Goal: Task Accomplishment & Management: Use online tool/utility

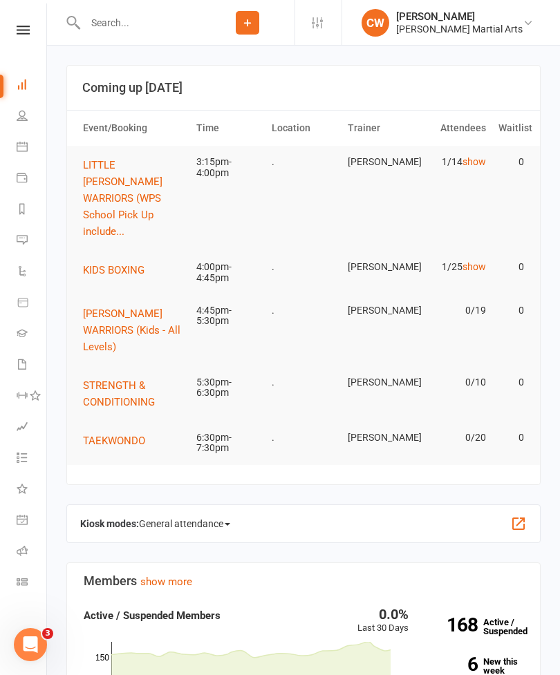
click at [104, 182] on span "LITTLE [PERSON_NAME] WARRIORS (WPS School Pick Up include..." at bounding box center [122, 198] width 79 height 79
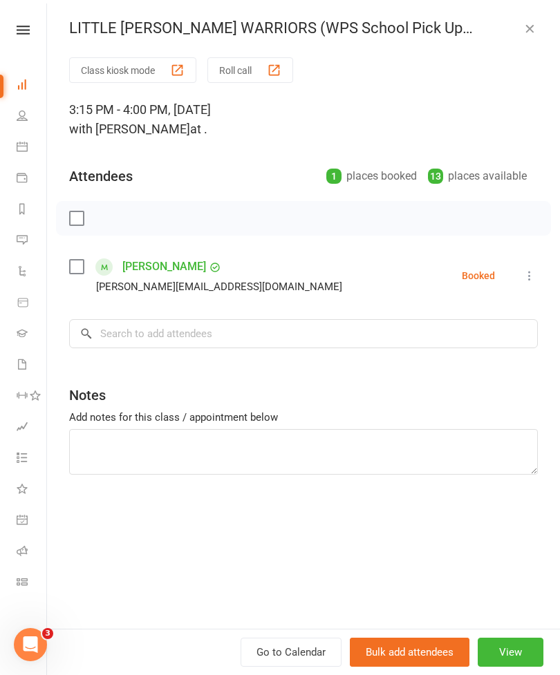
click at [156, 71] on button "Class kiosk mode" at bounding box center [132, 70] width 127 height 26
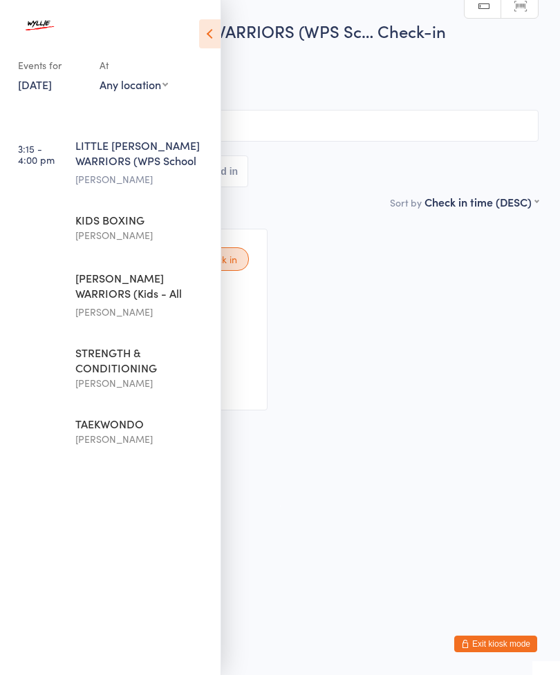
click at [200, 30] on icon at bounding box center [209, 33] width 21 height 29
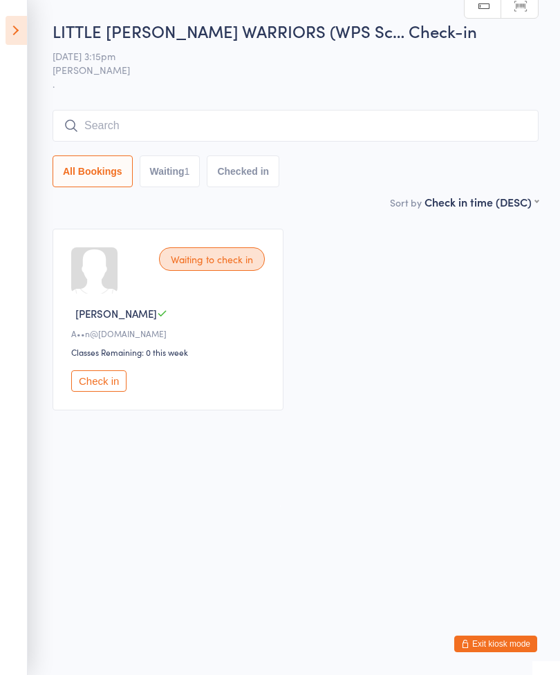
click at [282, 130] on input "search" at bounding box center [296, 126] width 486 height 32
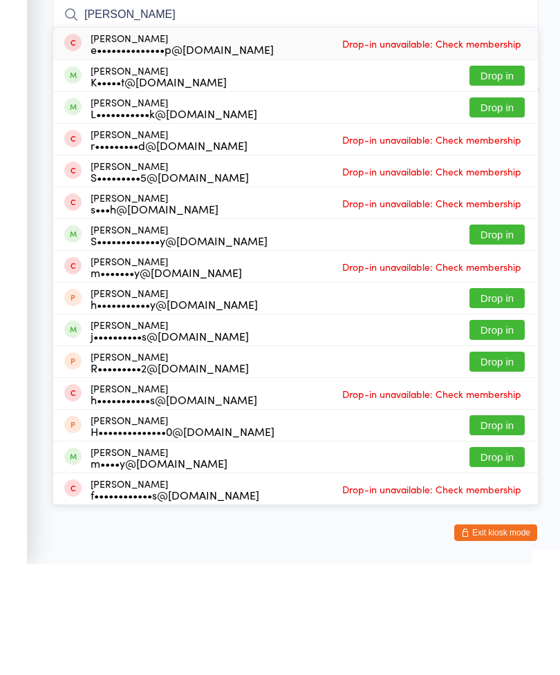
type input "[PERSON_NAME]"
click at [503, 177] on button "Drop in" at bounding box center [496, 187] width 55 height 20
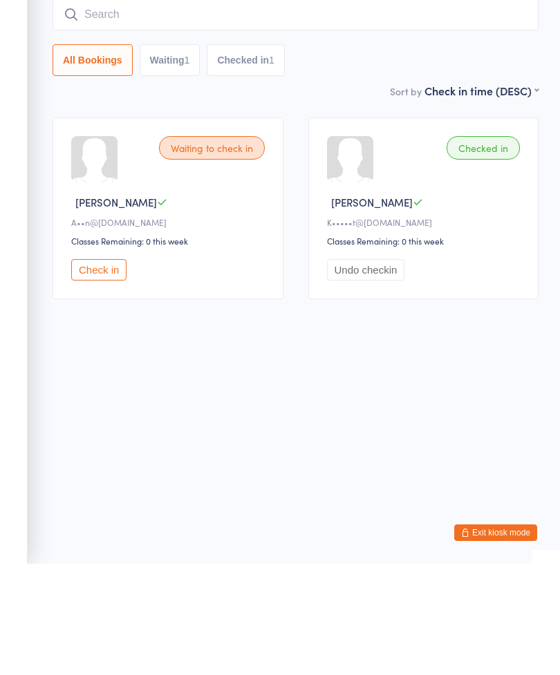
click at [248, 110] on input "search" at bounding box center [296, 126] width 486 height 32
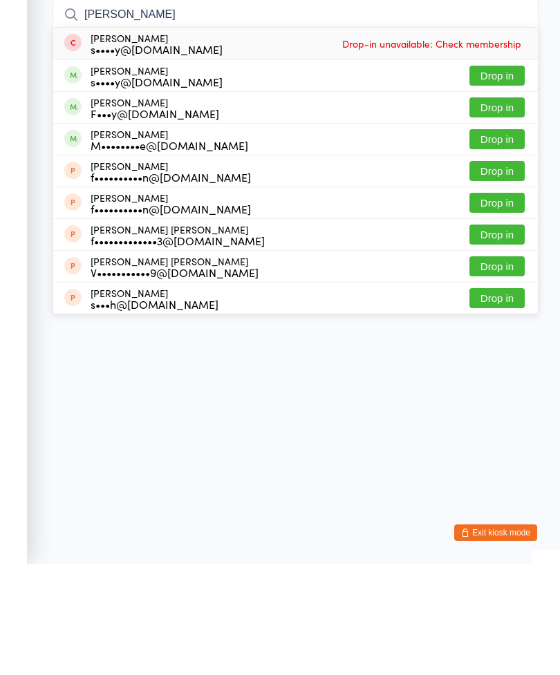
type input "[PERSON_NAME]"
click at [501, 177] on button "Drop in" at bounding box center [496, 187] width 55 height 20
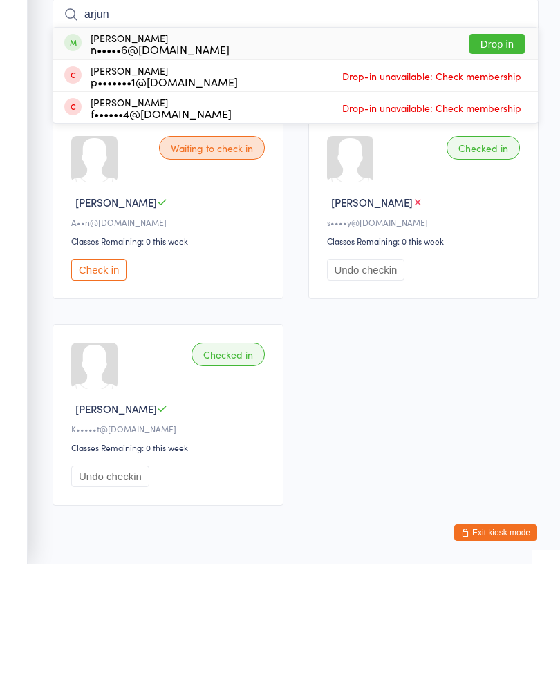
type input "arjun"
click at [511, 145] on button "Drop in" at bounding box center [496, 155] width 55 height 20
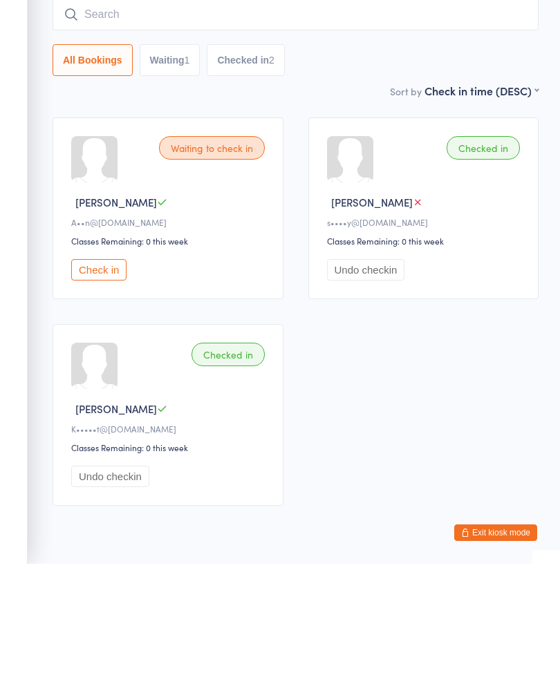
scroll to position [50, 0]
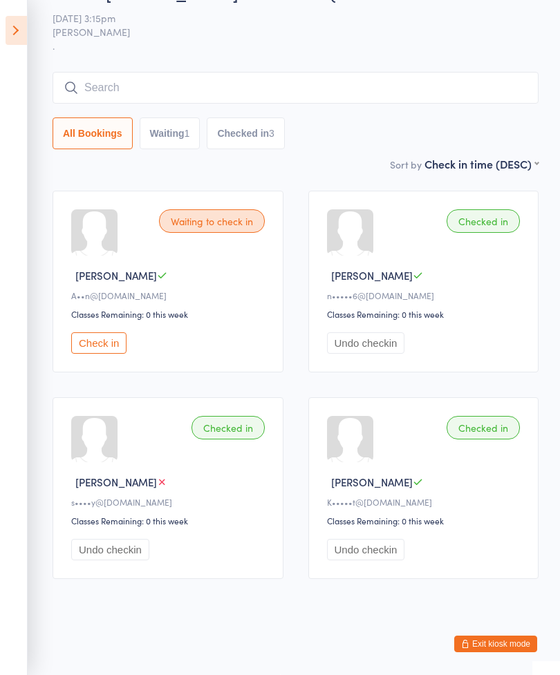
click at [323, 86] on input "search" at bounding box center [296, 88] width 486 height 32
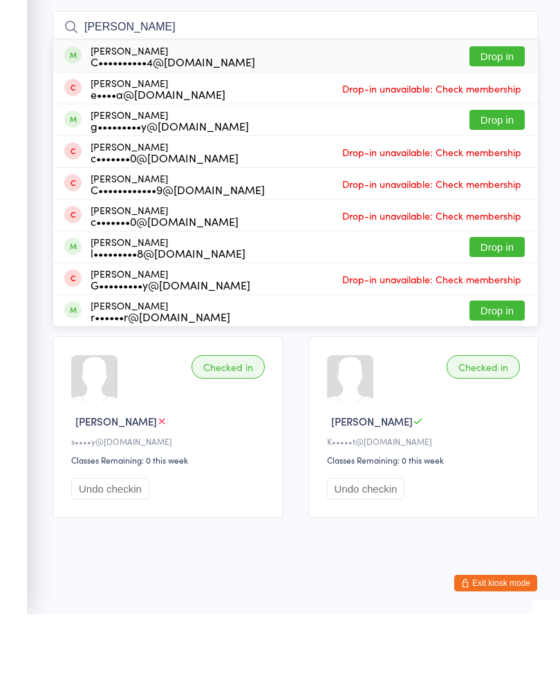
type input "[PERSON_NAME]"
click at [508, 107] on button "Drop in" at bounding box center [496, 117] width 55 height 20
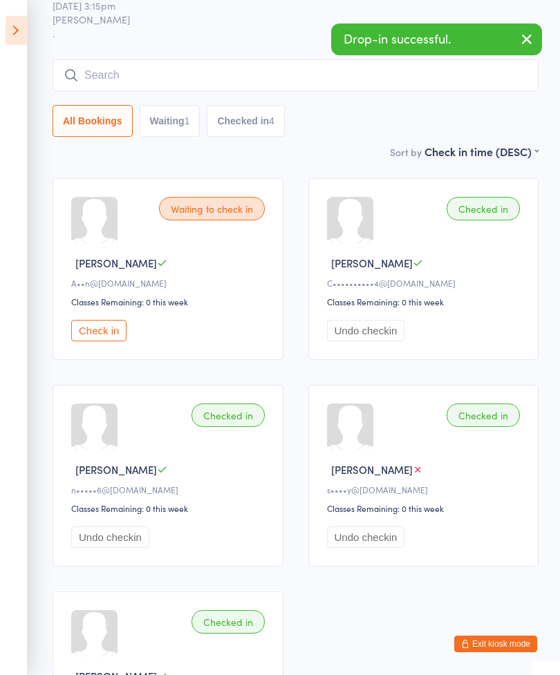
click at [245, 58] on div "LITTLE [PERSON_NAME] WARRIORS (WPS Sc… Check-in [DATE] 3:15pm [PERSON_NAME] . M…" at bounding box center [296, 56] width 486 height 175
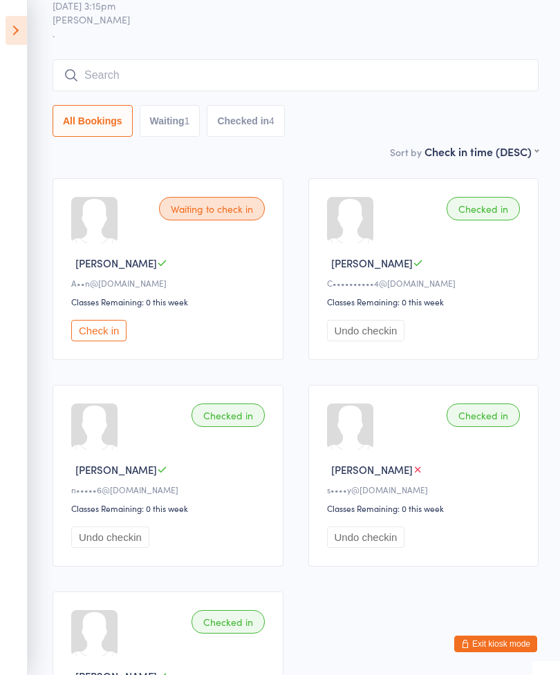
click at [122, 84] on input "search" at bounding box center [296, 75] width 486 height 32
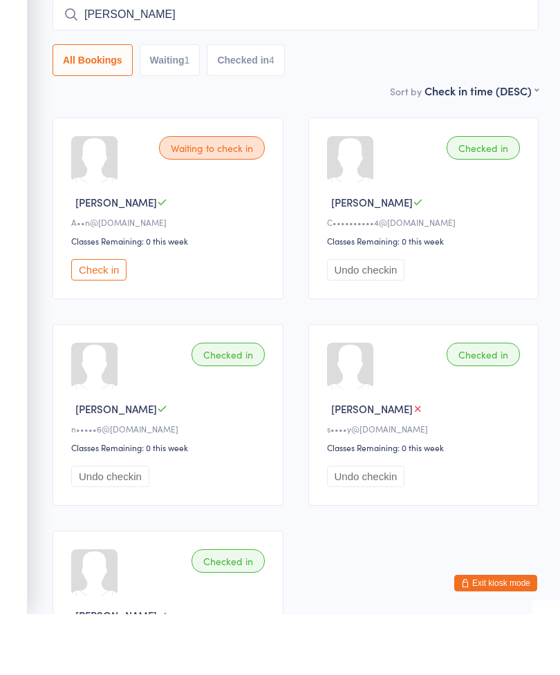
type input "Mia"
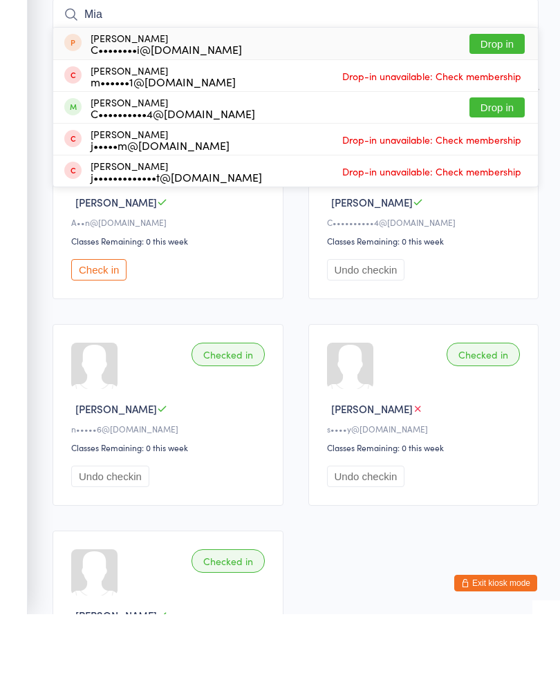
click at [512, 158] on button "Drop in" at bounding box center [496, 168] width 55 height 20
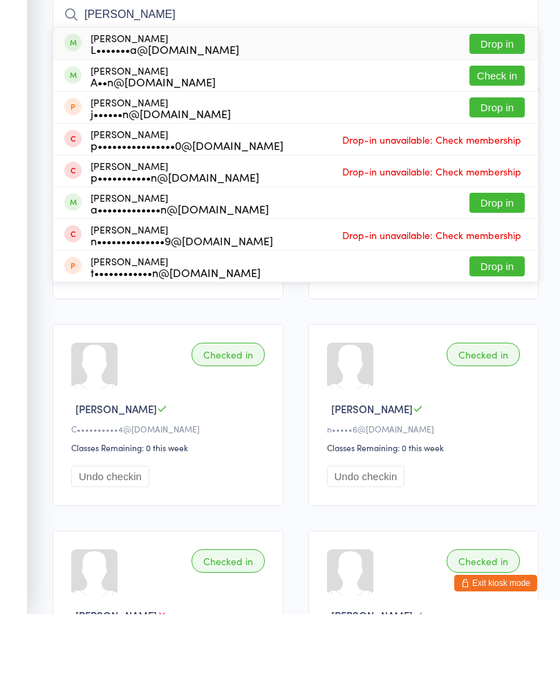
type input "[PERSON_NAME]"
click at [504, 95] on button "Drop in" at bounding box center [496, 105] width 55 height 20
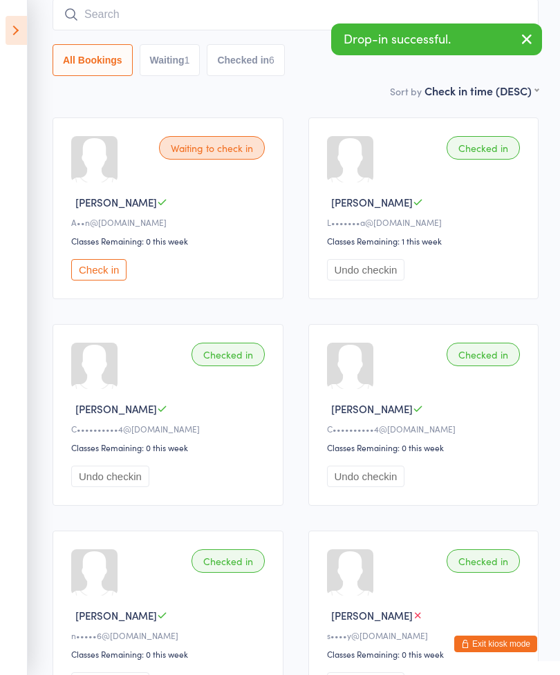
click at [240, 16] on input "search" at bounding box center [296, 15] width 486 height 32
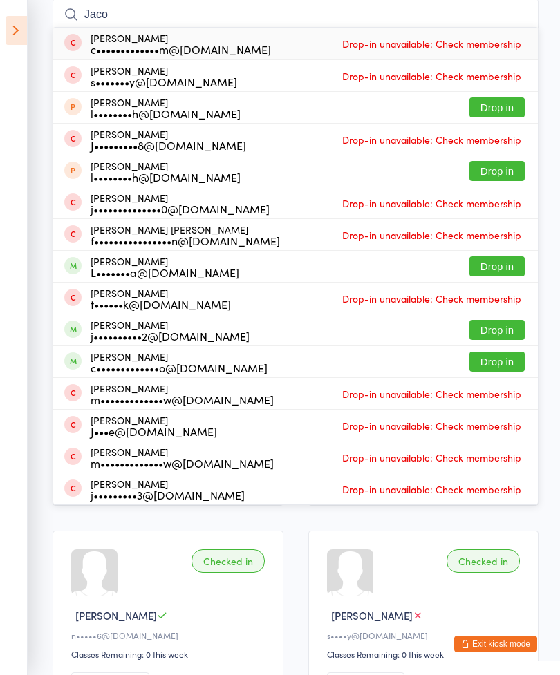
type input "Jaco"
click at [502, 264] on button "Drop in" at bounding box center [496, 266] width 55 height 20
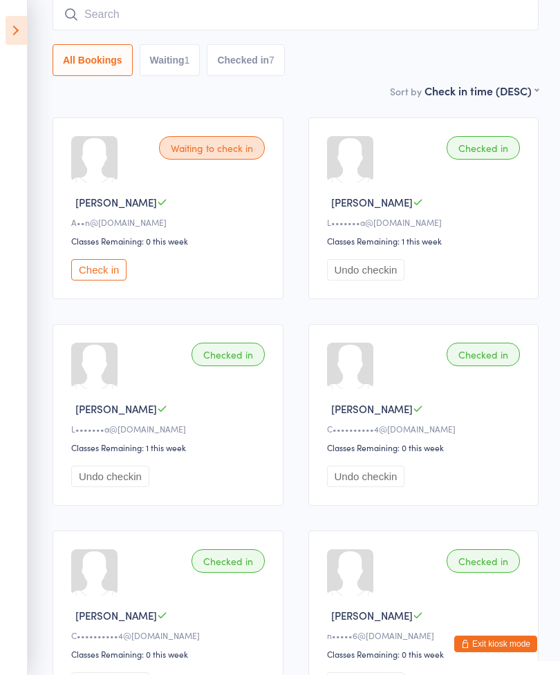
click at [196, 15] on input "search" at bounding box center [296, 15] width 486 height 32
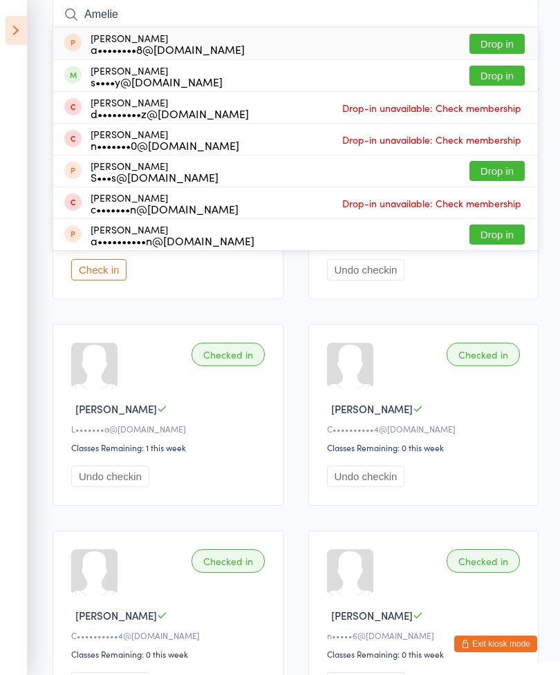
type input "Amelie"
click at [512, 81] on button "Drop in" at bounding box center [496, 76] width 55 height 20
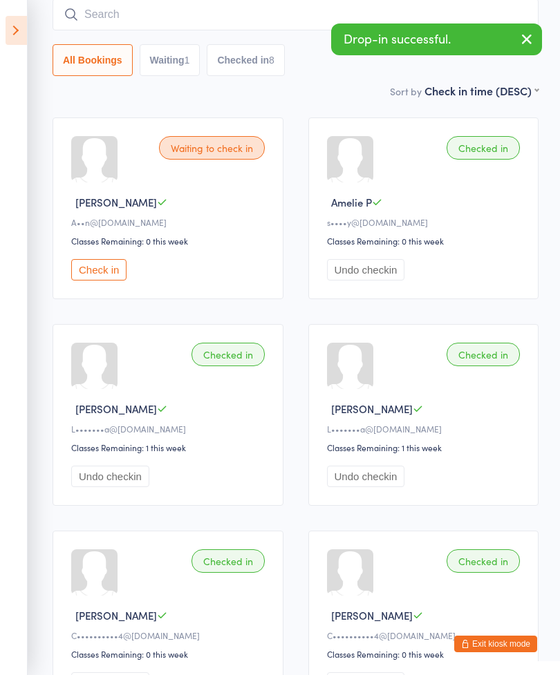
click at [229, 23] on input "search" at bounding box center [296, 15] width 486 height 32
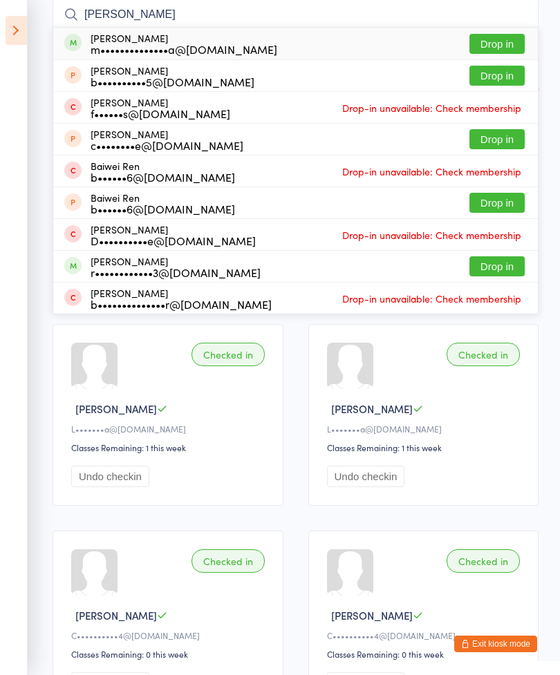
type input "[PERSON_NAME]"
click at [497, 43] on button "Drop in" at bounding box center [496, 44] width 55 height 20
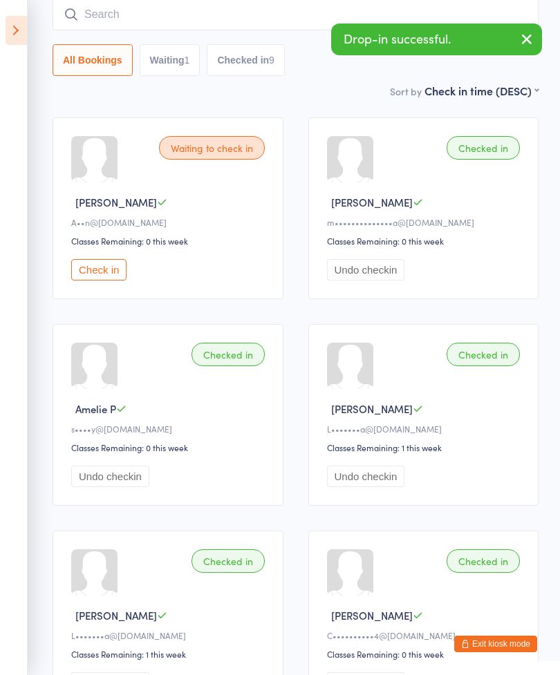
click at [222, 19] on input "search" at bounding box center [296, 15] width 486 height 32
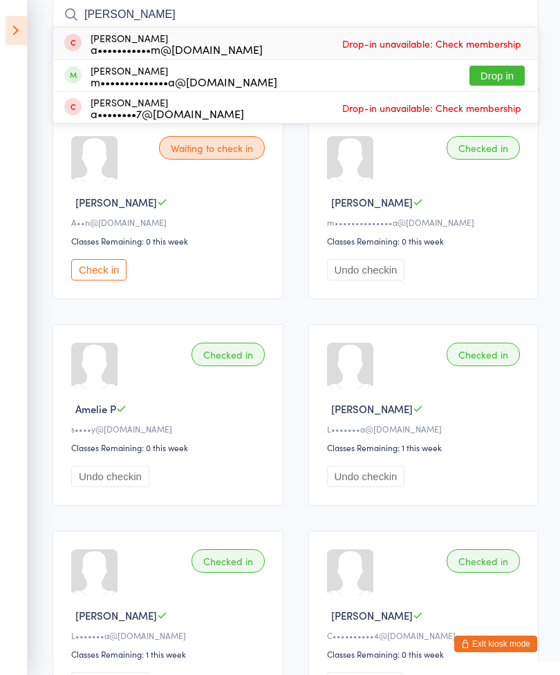
type input "[PERSON_NAME]"
click at [517, 79] on button "Drop in" at bounding box center [496, 76] width 55 height 20
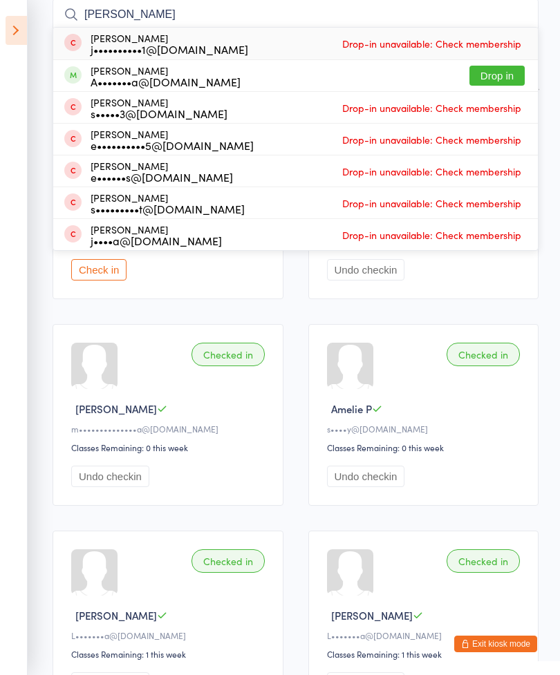
type input "[PERSON_NAME]"
click at [500, 75] on button "Drop in" at bounding box center [496, 76] width 55 height 20
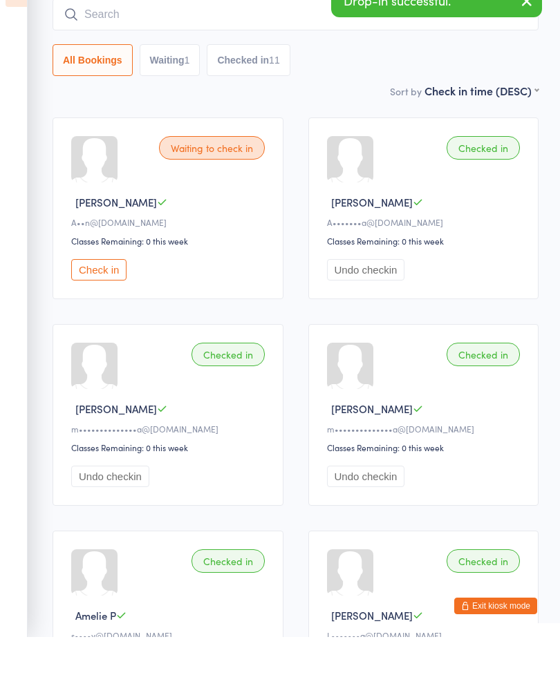
scroll to position [73, 0]
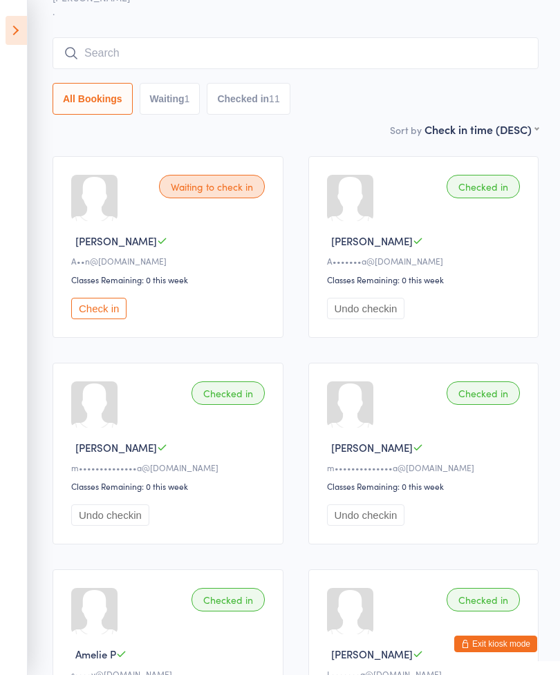
click at [12, 21] on icon at bounding box center [16, 30] width 21 height 29
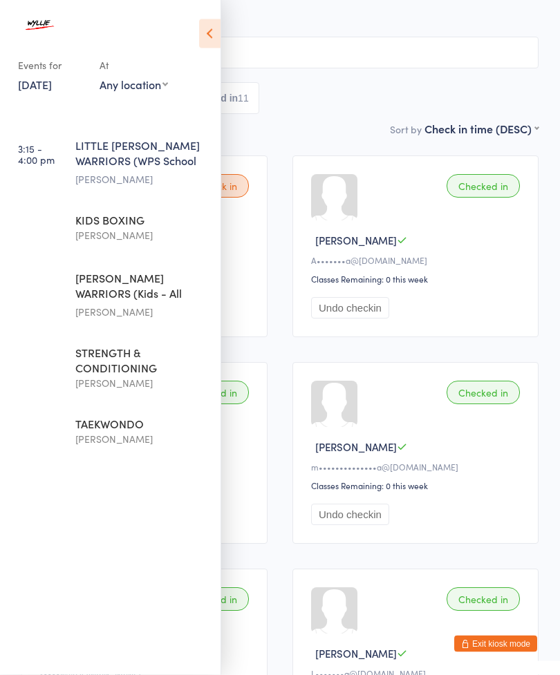
click at [73, 235] on link "4:00 - 4:45 pm KIDS BOXING [PERSON_NAME]" at bounding box center [112, 228] width 216 height 57
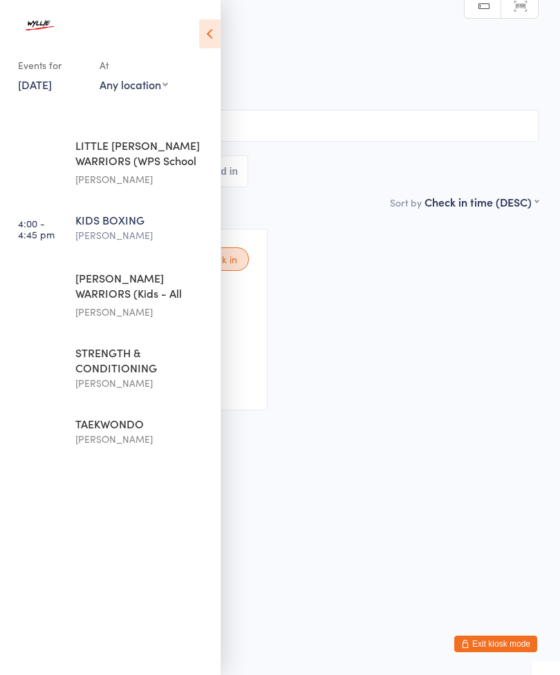
click at [214, 34] on icon at bounding box center [209, 33] width 21 height 29
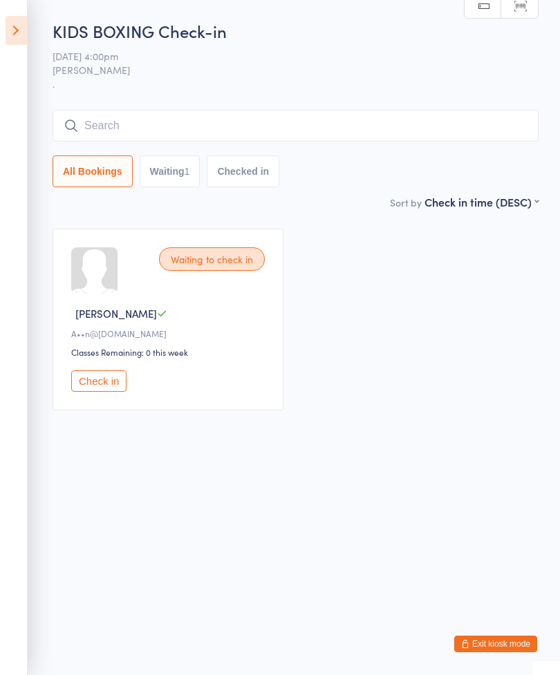
click at [326, 142] on input "search" at bounding box center [296, 126] width 486 height 32
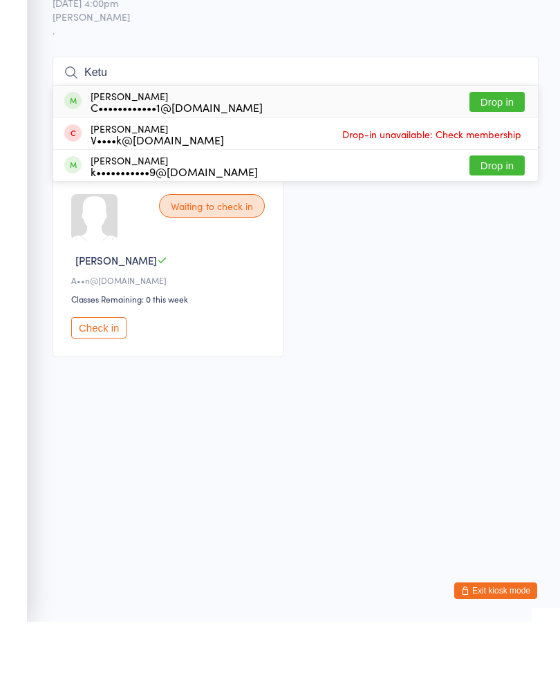
type input "Ketu"
click at [497, 145] on button "Drop in" at bounding box center [496, 155] width 55 height 20
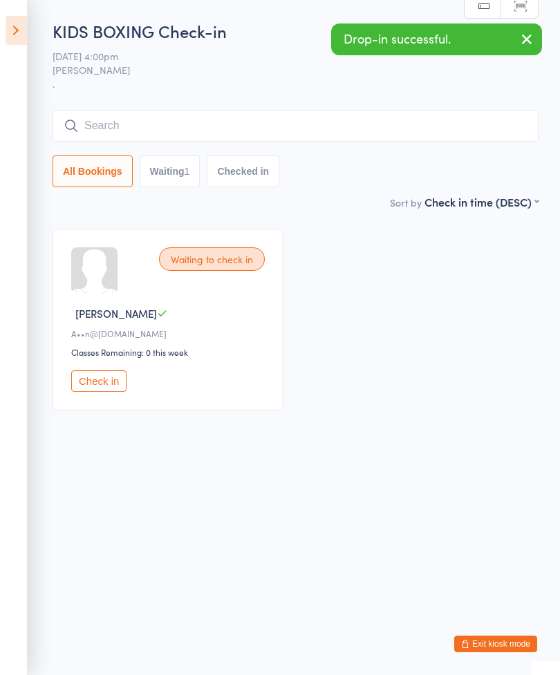
click at [184, 126] on input "search" at bounding box center [296, 126] width 486 height 32
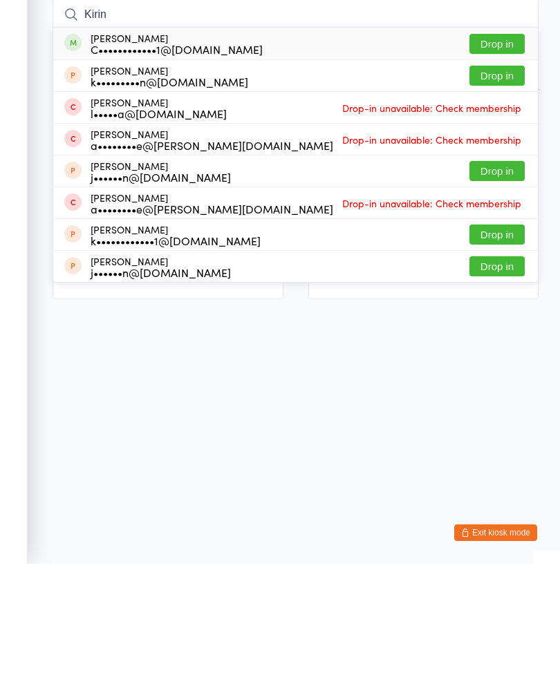
type input "Kirin"
click at [500, 145] on button "Drop in" at bounding box center [496, 155] width 55 height 20
